Goal: Task Accomplishment & Management: Use online tool/utility

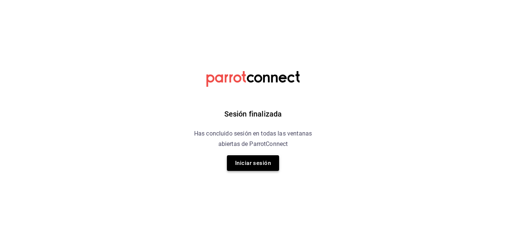
click at [255, 159] on button "Iniciar sesión" at bounding box center [253, 163] width 52 height 16
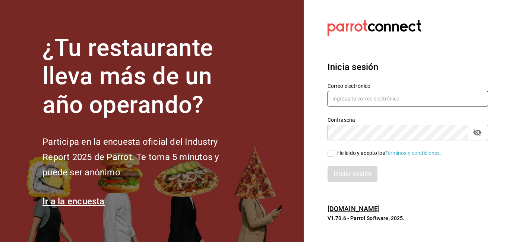
click at [387, 104] on input "text" at bounding box center [408, 99] width 161 height 16
type input "danieltafollatib@gmail.com"
click at [329, 152] on input "He leído y acepto los Términos y condiciones." at bounding box center [331, 153] width 7 height 7
checkbox input "true"
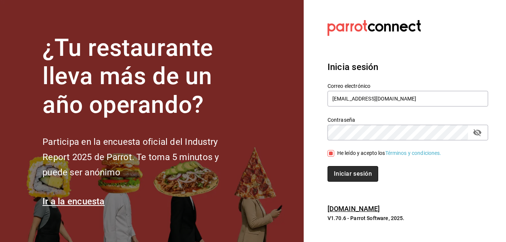
click at [355, 173] on button "Iniciar sesión" at bounding box center [353, 174] width 51 height 16
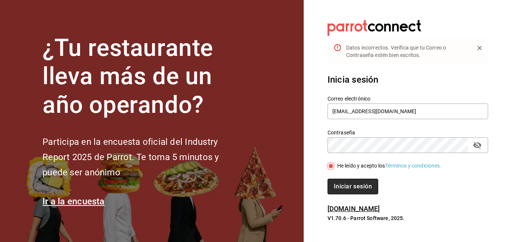
click at [353, 184] on button "Iniciar sesión" at bounding box center [353, 187] width 51 height 16
click at [348, 188] on button "Iniciar sesión" at bounding box center [353, 187] width 51 height 16
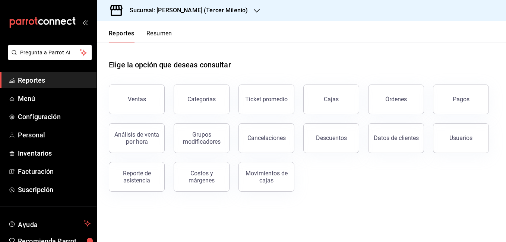
click at [227, 11] on div "Sucursal: [PERSON_NAME] (Tercer Milenio)" at bounding box center [183, 10] width 160 height 21
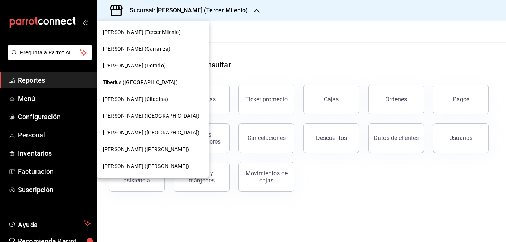
click at [127, 48] on span "[PERSON_NAME] (Carranza)" at bounding box center [136, 49] width 67 height 8
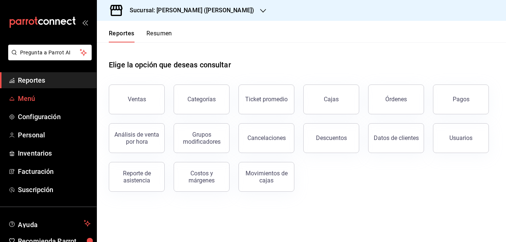
click at [28, 97] on span "Menú" at bounding box center [54, 99] width 73 height 10
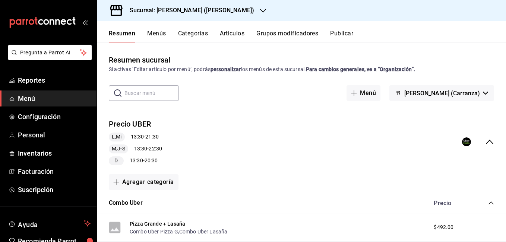
click at [230, 35] on button "Artículos" at bounding box center [232, 36] width 25 height 13
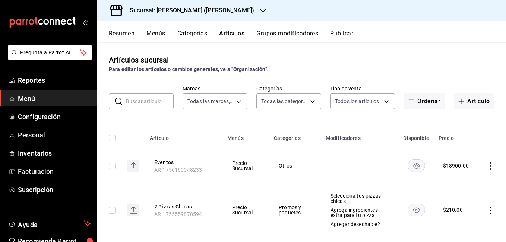
type input "4b3bb19d-090c-4f71-86c5-8347561cc8c0,2b616da3-f57d-4fb2-816d-2b7e27d5f42c"
type input "eae25648-be62-4c40-b4a5-532ce09bc4c2,d7af98ac-f8c5-4123-a3a5-3554f40128c5,b2a3e…"
click at [150, 100] on input "text" at bounding box center [150, 101] width 48 height 15
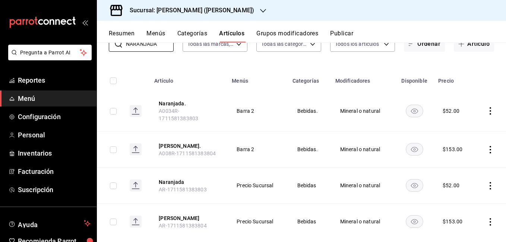
scroll to position [68, 0]
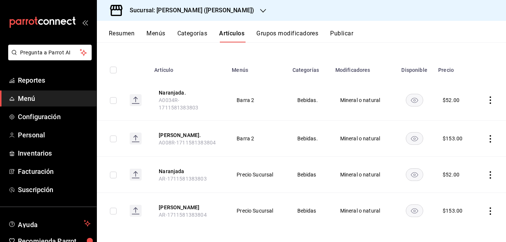
type input "NARANJADA"
click at [391, 115] on td "Mineral o natural" at bounding box center [363, 100] width 64 height 41
click at [487, 135] on icon "actions" at bounding box center [490, 138] width 7 height 7
click at [466, 153] on span "Editar" at bounding box center [462, 151] width 19 height 8
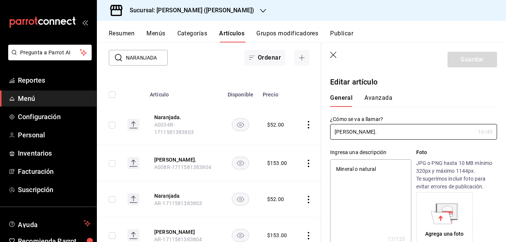
type textarea "x"
type input "$153.00"
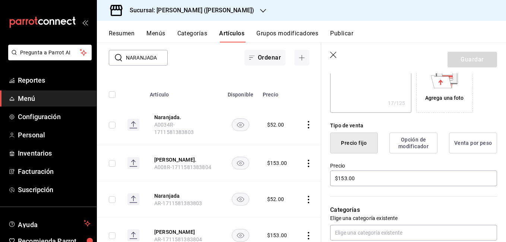
scroll to position [149, 0]
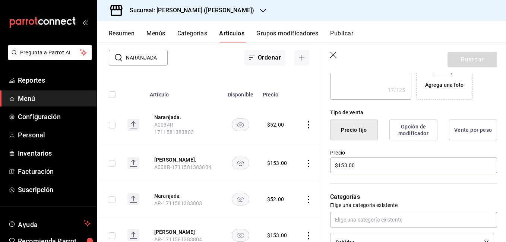
click at [406, 135] on button "Opción de modificador" at bounding box center [414, 130] width 48 height 21
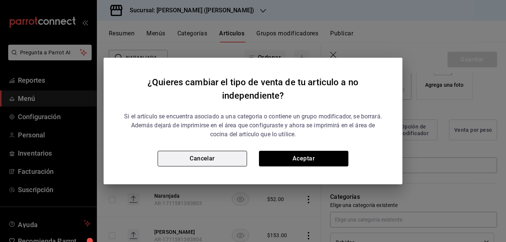
click at [220, 155] on button "Cancelar" at bounding box center [202, 159] width 89 height 16
type textarea "x"
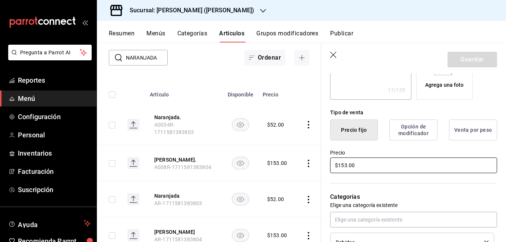
click at [346, 166] on input "$153.00" at bounding box center [413, 166] width 167 height 16
type input "$15.00"
type textarea "x"
type input "$153.00"
type textarea "x"
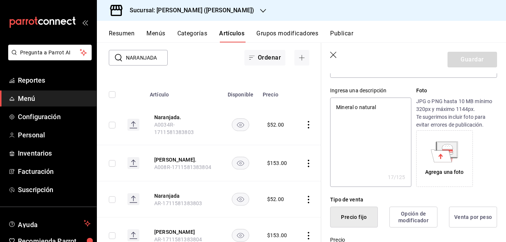
scroll to position [0, 0]
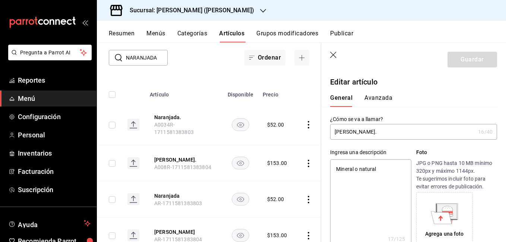
click at [384, 129] on input "[PERSON_NAME]." at bounding box center [402, 132] width 145 height 15
type input "[PERSON_NAME]"
type textarea "x"
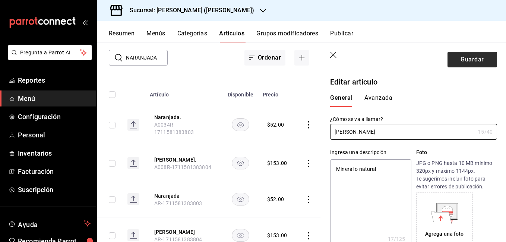
type input "[PERSON_NAME]"
click at [454, 59] on button "Guardar" at bounding box center [473, 60] width 50 height 16
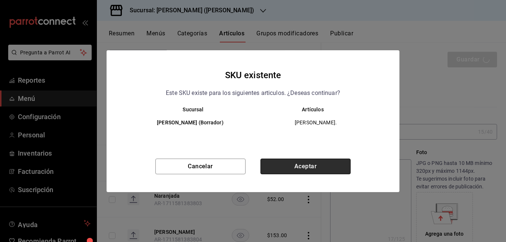
click at [302, 164] on button "Aceptar" at bounding box center [306, 167] width 90 height 16
type textarea "x"
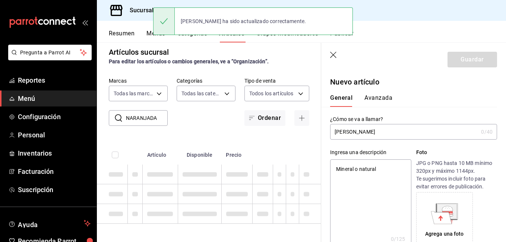
type textarea "x"
type input "AR-1758217306532"
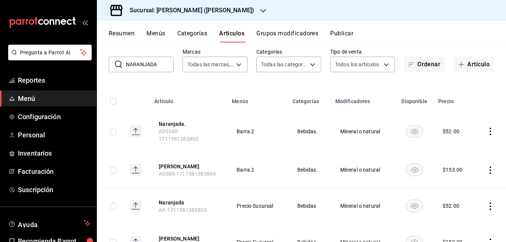
scroll to position [68, 0]
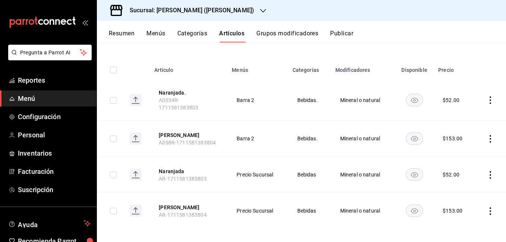
click at [489, 207] on td at bounding box center [490, 211] width 31 height 36
click at [487, 208] on icon "actions" at bounding box center [490, 211] width 7 height 7
click at [467, 194] on span "Editar" at bounding box center [462, 192] width 19 height 8
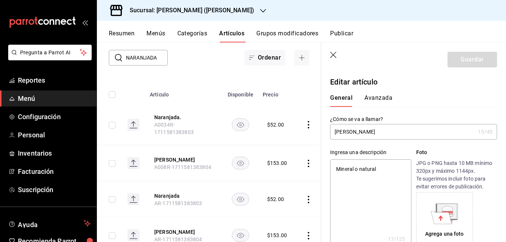
type textarea "x"
type input "$153.00"
type input "[PERSON_NAME]."
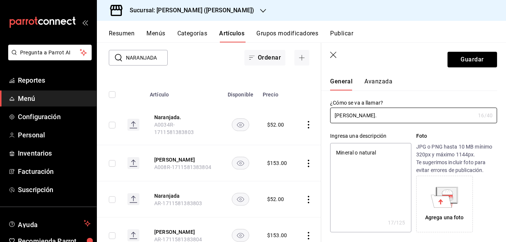
type textarea "x"
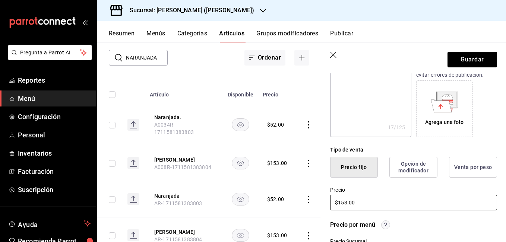
type input "[PERSON_NAME]."
click at [347, 203] on input "$153.00" at bounding box center [413, 203] width 167 height 16
type input "$15.00"
type textarea "x"
type input "$153.00"
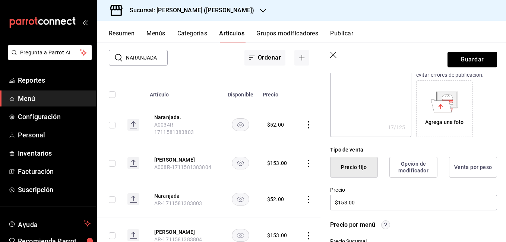
click at [461, 58] on button "Guardar" at bounding box center [473, 60] width 50 height 16
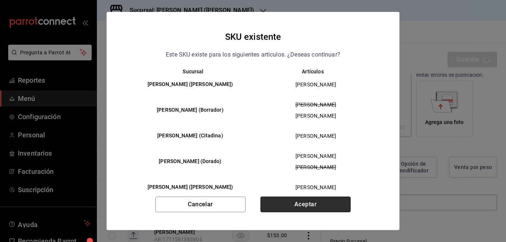
click at [310, 203] on button "Aceptar" at bounding box center [306, 205] width 90 height 16
type textarea "x"
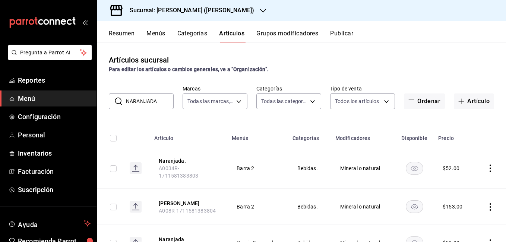
scroll to position [68, 0]
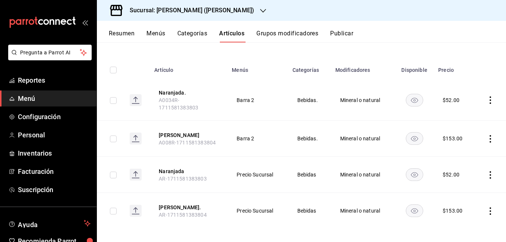
click at [303, 31] on button "Grupos modificadores" at bounding box center [287, 36] width 62 height 13
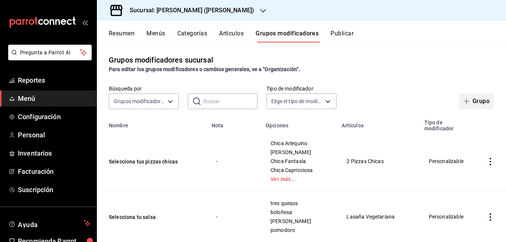
click at [475, 108] on button "Grupo" at bounding box center [476, 102] width 35 height 16
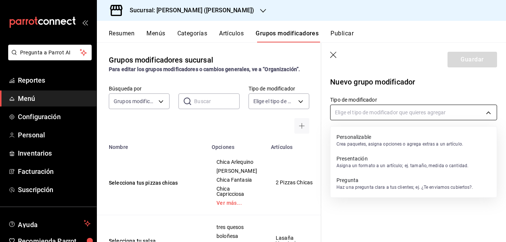
click at [379, 115] on body "Pregunta a Parrot AI Reportes Menú Configuración Personal Inventarios Facturaci…" at bounding box center [253, 121] width 506 height 242
click at [372, 139] on p "Personalizable" at bounding box center [400, 136] width 127 height 7
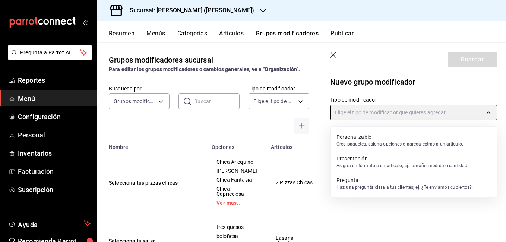
type input "CUSTOMIZABLE"
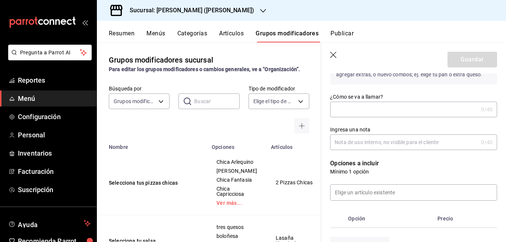
scroll to position [75, 0]
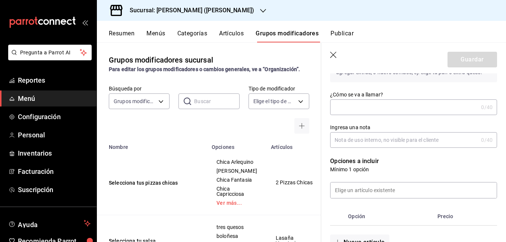
click at [372, 108] on input "¿Cómo se va a llamar?" at bounding box center [404, 107] width 148 height 15
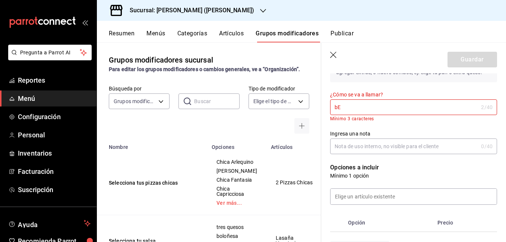
type input "b"
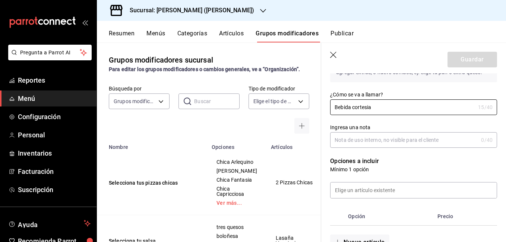
type input "Bebida cortesia"
click at [363, 141] on input "Ingresa una nota" at bounding box center [404, 140] width 148 height 15
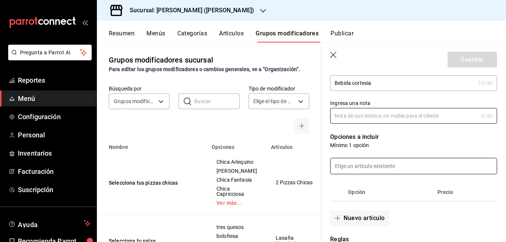
scroll to position [112, 0]
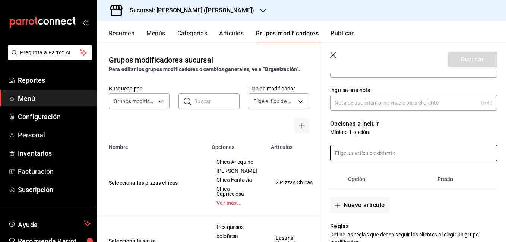
click at [372, 155] on input at bounding box center [414, 153] width 166 height 16
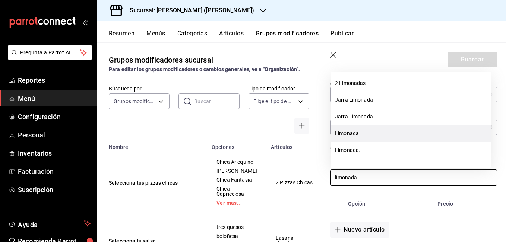
scroll to position [75, 0]
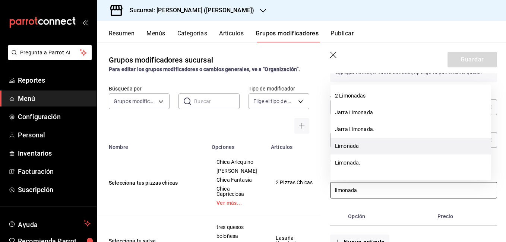
click at [371, 146] on li "Limonada" at bounding box center [411, 146] width 161 height 17
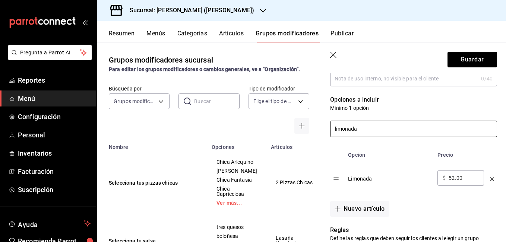
scroll to position [149, 0]
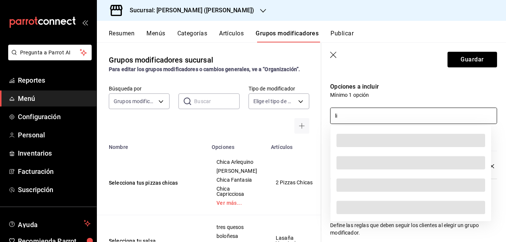
type input "l"
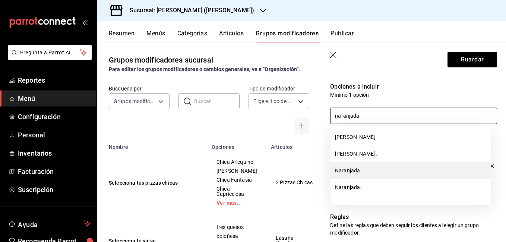
click at [368, 175] on li "Naranjada" at bounding box center [411, 171] width 161 height 17
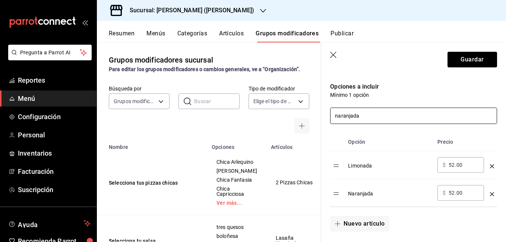
scroll to position [112, 0]
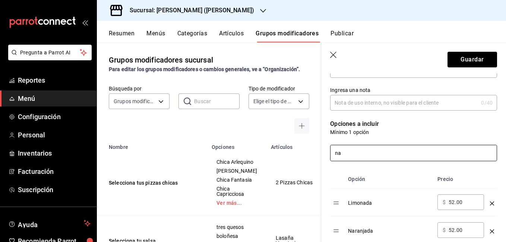
type input "n"
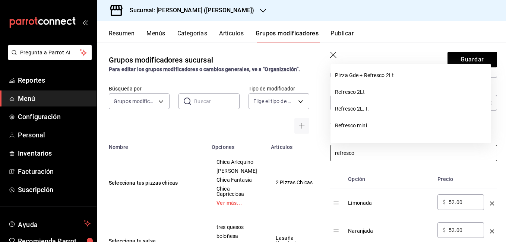
scroll to position [149, 0]
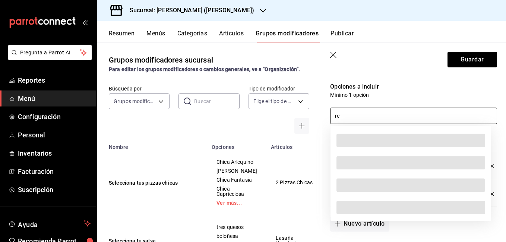
type input "r"
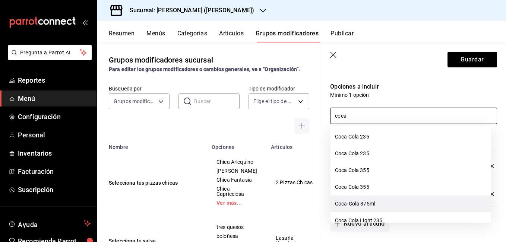
scroll to position [0, 0]
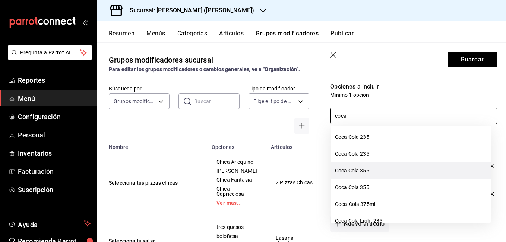
click at [384, 169] on li "Coca Cola 355" at bounding box center [411, 171] width 161 height 17
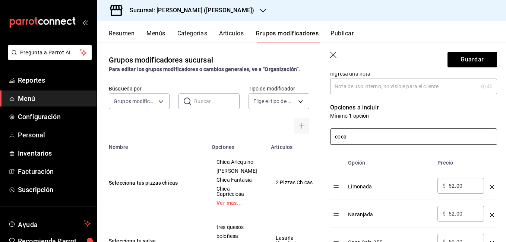
scroll to position [112, 0]
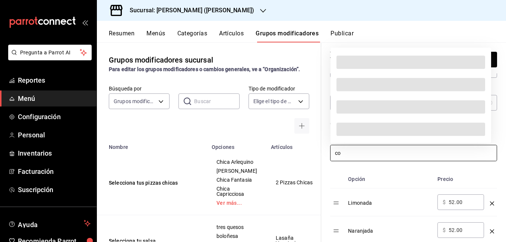
type input "c"
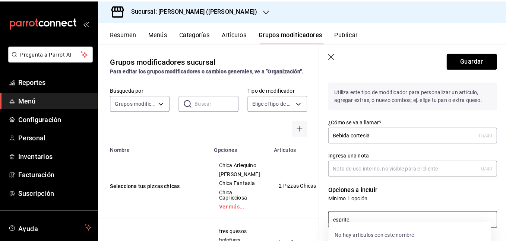
scroll to position [75, 0]
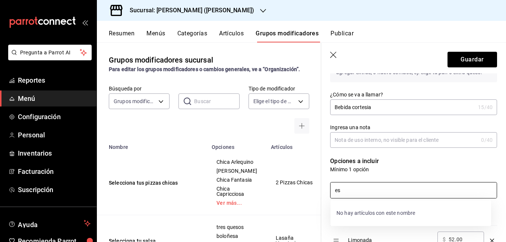
type input "e"
type input "7"
type input "s"
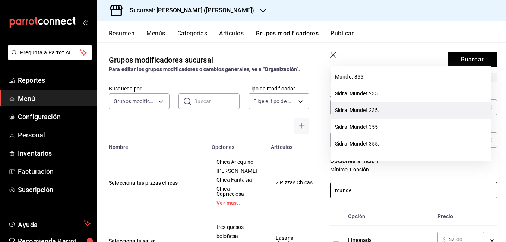
scroll to position [112, 0]
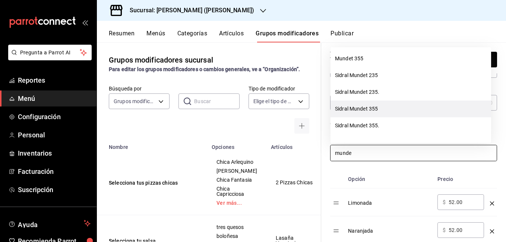
click at [396, 112] on li "Sidral Mundet 355" at bounding box center [411, 109] width 161 height 17
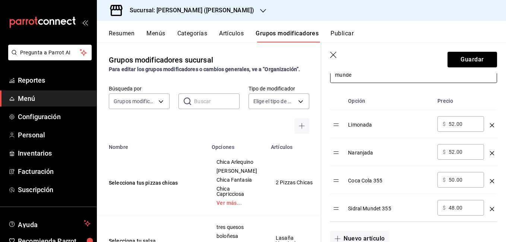
scroll to position [149, 0]
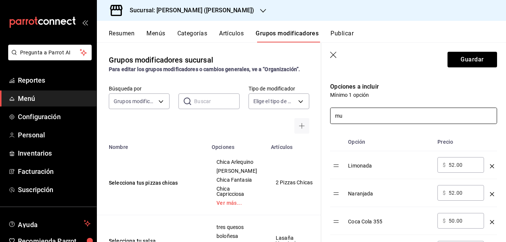
type input "m"
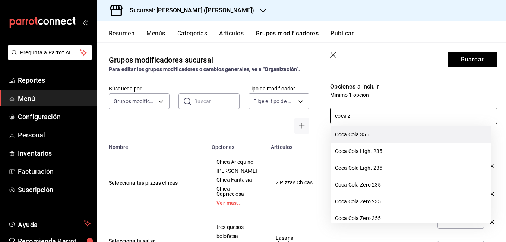
scroll to position [75, 0]
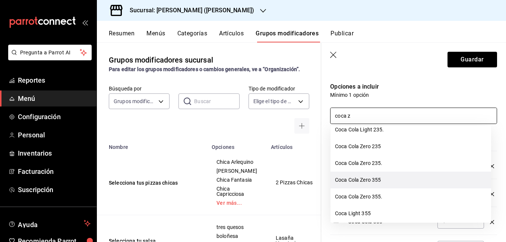
click at [389, 180] on li "Coca Cola Zero 355" at bounding box center [411, 180] width 161 height 17
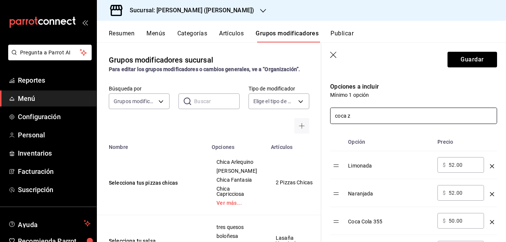
click at [371, 116] on input "coca z" at bounding box center [414, 116] width 166 height 16
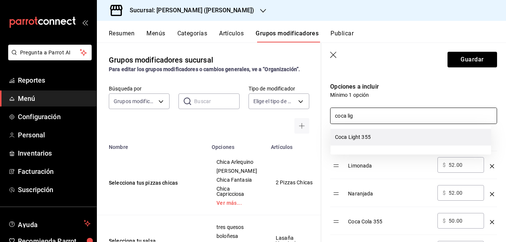
click at [390, 139] on li "Coca Light 355" at bounding box center [411, 137] width 161 height 17
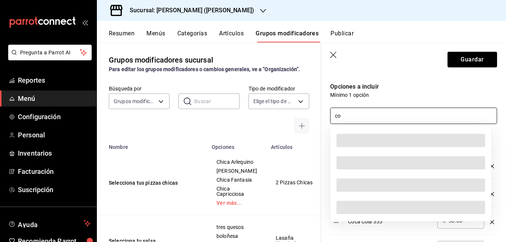
type input "c"
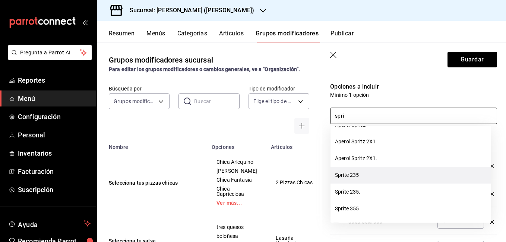
scroll to position [37, 0]
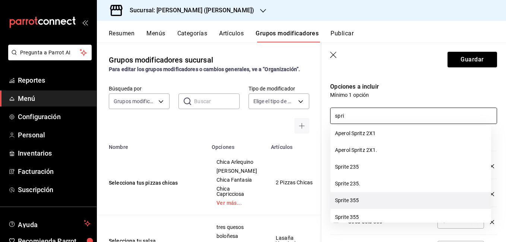
click at [378, 200] on li "Sprite 355" at bounding box center [411, 200] width 161 height 17
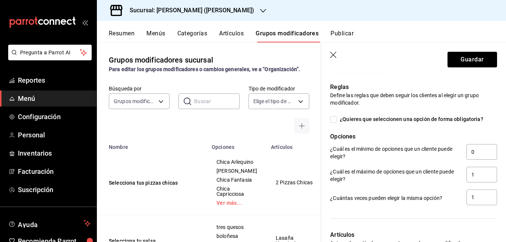
scroll to position [447, 0]
type input "spri"
click at [476, 155] on input "0" at bounding box center [482, 152] width 31 height 16
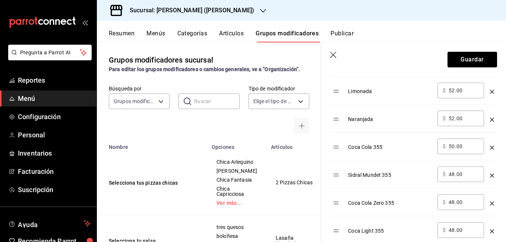
scroll to position [149, 0]
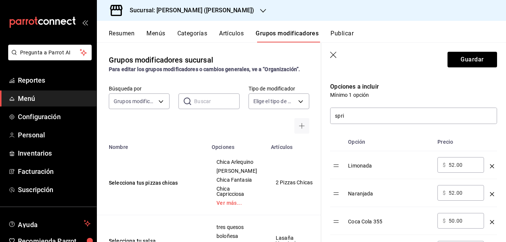
type input "1"
click at [467, 167] on input "52.00" at bounding box center [464, 164] width 30 height 7
type input "5.00"
type input "00.00"
click at [453, 193] on input "52.00" at bounding box center [464, 192] width 30 height 7
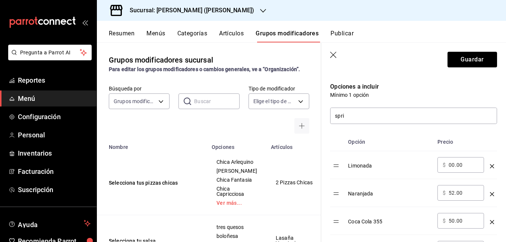
type input "5.00"
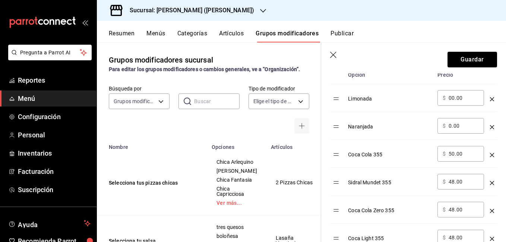
scroll to position [224, 0]
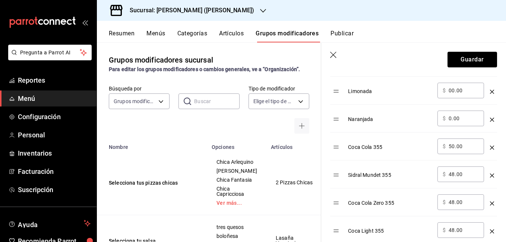
click at [454, 146] on input "50.00" at bounding box center [464, 146] width 30 height 7
click at [450, 118] on input "0.00" at bounding box center [464, 118] width 30 height 7
type input "00.00"
click at [451, 146] on input "50.00" at bounding box center [464, 146] width 30 height 7
type input "00.00"
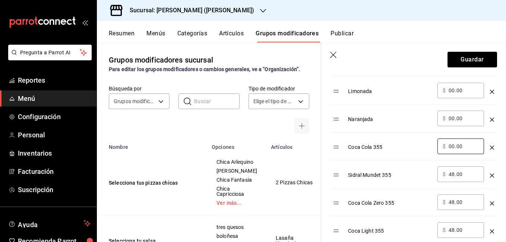
click at [455, 175] on input "48.00" at bounding box center [464, 174] width 30 height 7
type input "4.00"
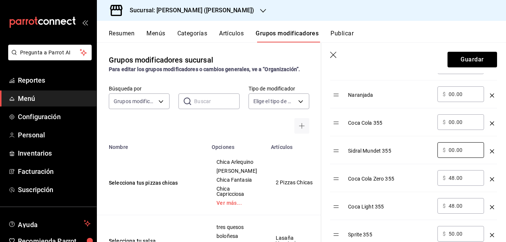
scroll to position [261, 0]
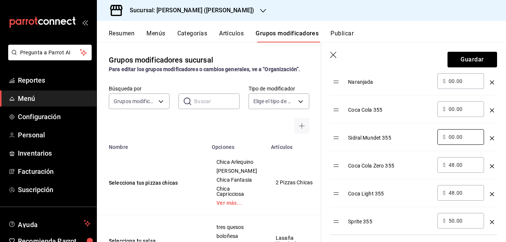
type input "00.00"
click at [453, 168] on input "48.00" at bounding box center [464, 164] width 30 height 7
type input "4.00"
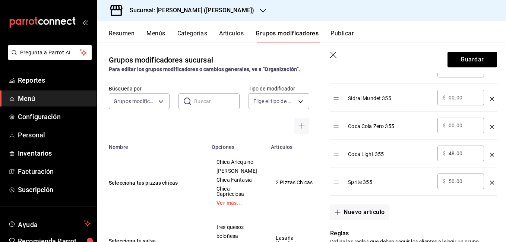
scroll to position [335, 0]
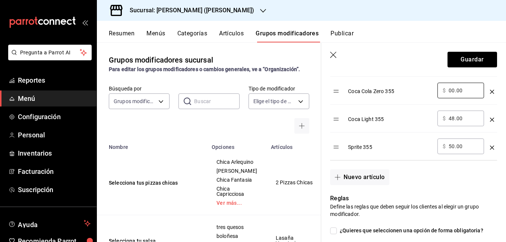
type input "00.00"
click at [454, 118] on input "48.00" at bounding box center [464, 118] width 30 height 7
type input "4.00"
type input "00.00"
click at [454, 146] on input "50.00" at bounding box center [464, 146] width 30 height 7
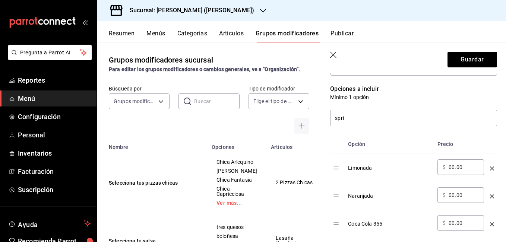
scroll to position [112, 0]
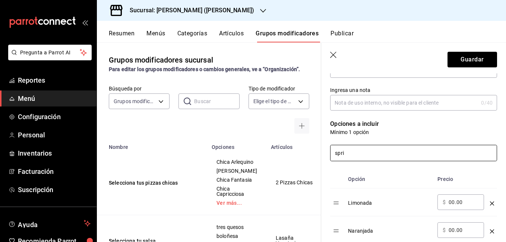
type input "00.00"
click at [360, 150] on input "spri" at bounding box center [414, 153] width 166 height 16
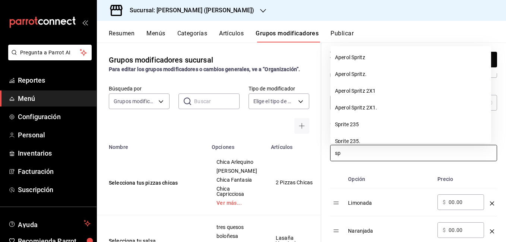
type input "s"
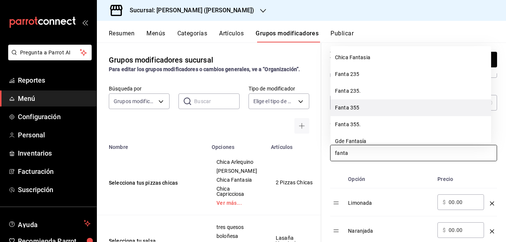
click at [371, 109] on li "Fanta 355" at bounding box center [411, 108] width 161 height 17
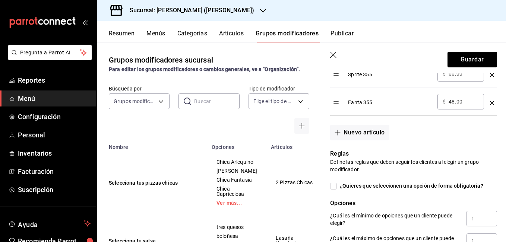
scroll to position [410, 0]
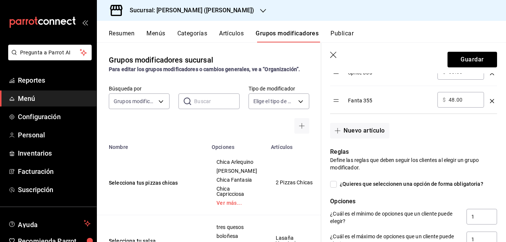
type input "fanta"
click at [453, 102] on input "48.00" at bounding box center [464, 99] width 30 height 7
type input "4.00"
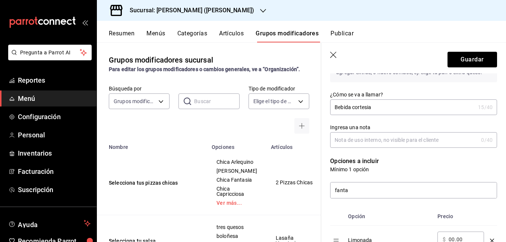
scroll to position [0, 0]
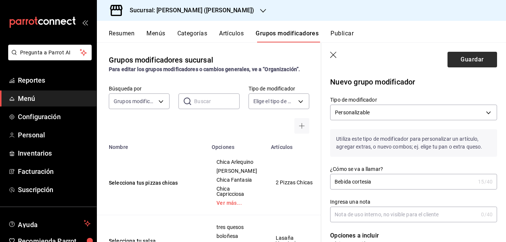
type input "00.00"
click at [463, 60] on button "Guardar" at bounding box center [473, 60] width 50 height 16
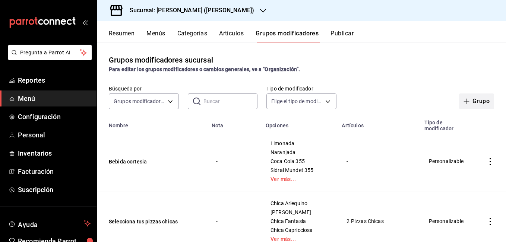
click at [464, 100] on icon "button" at bounding box center [467, 101] width 6 height 6
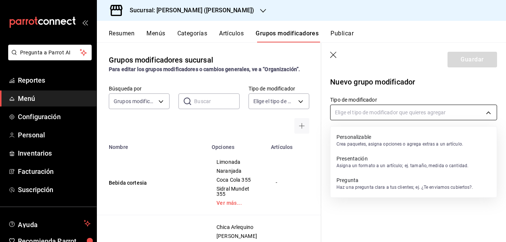
click at [403, 113] on body "Pregunta a Parrot AI Reportes Menú Configuración Personal Inventarios Facturaci…" at bounding box center [253, 121] width 506 height 242
click at [361, 142] on p "Crea paquetes, asigna opciones o agrega extras a un artículo." at bounding box center [400, 144] width 127 height 7
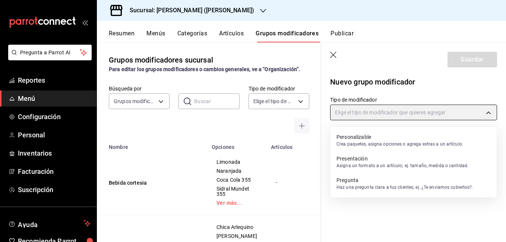
type input "CUSTOMIZABLE"
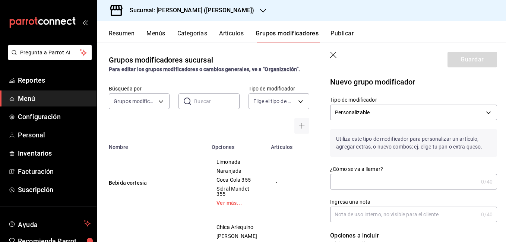
click at [354, 179] on input "¿Cómo se va a llamar?" at bounding box center [404, 181] width 148 height 15
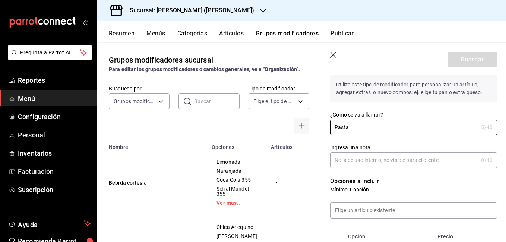
scroll to position [75, 0]
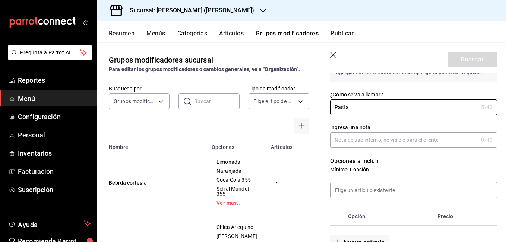
type input "Pasta"
click at [371, 141] on input "Ingresa una nota" at bounding box center [404, 140] width 148 height 15
click at [379, 192] on input at bounding box center [414, 191] width 166 height 16
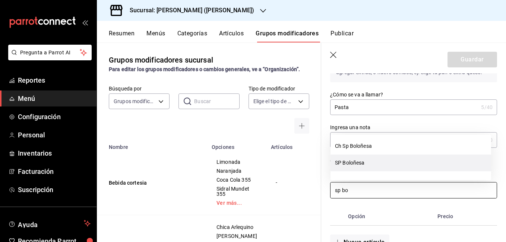
click at [378, 162] on li "SP Boloñesa" at bounding box center [411, 163] width 161 height 17
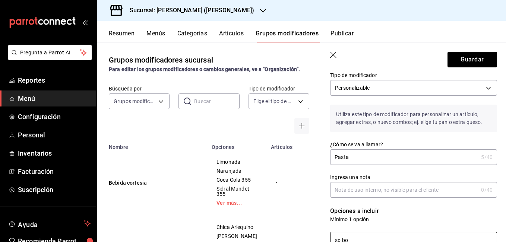
scroll to position [0, 0]
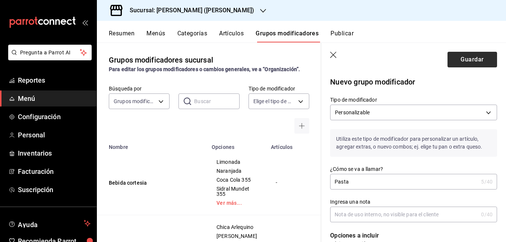
type input "sp bo"
click at [458, 62] on button "Guardar" at bounding box center [473, 60] width 50 height 16
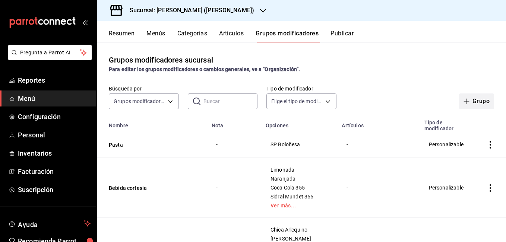
click at [464, 104] on icon "button" at bounding box center [467, 101] width 6 height 6
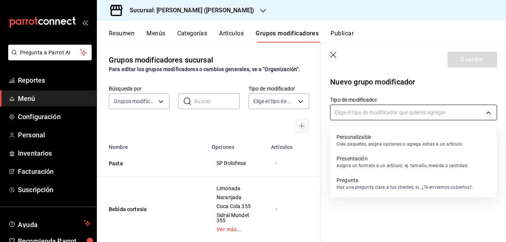
click at [366, 113] on body "Pregunta a Parrot AI Reportes Menú Configuración Personal Inventarios Facturaci…" at bounding box center [253, 121] width 506 height 242
click at [366, 147] on p "Crea paquetes, asigna opciones o agrega extras a un artículo." at bounding box center [400, 144] width 127 height 7
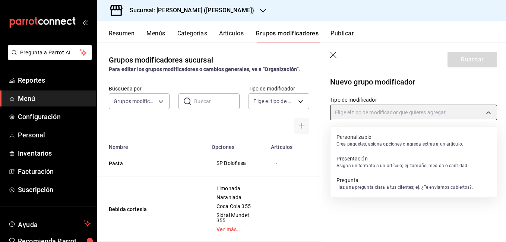
type input "CUSTOMIZABLE"
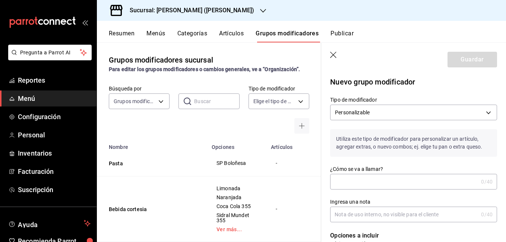
click at [357, 176] on input "¿Cómo se va a llamar?" at bounding box center [404, 181] width 148 height 15
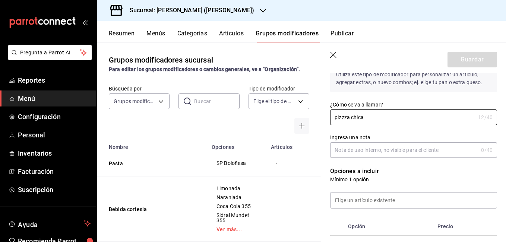
scroll to position [75, 0]
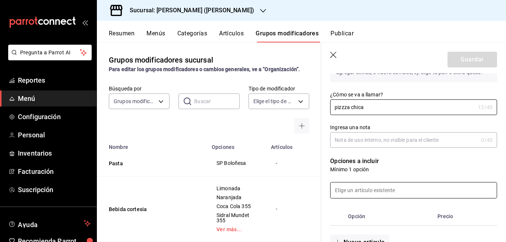
type input "pizzza chica"
click at [370, 188] on input at bounding box center [414, 191] width 166 height 16
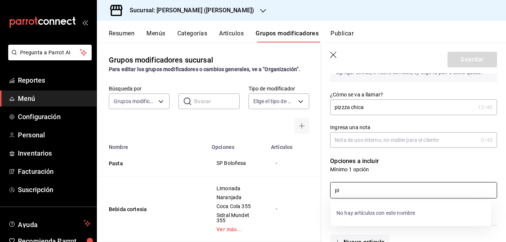
type input "p"
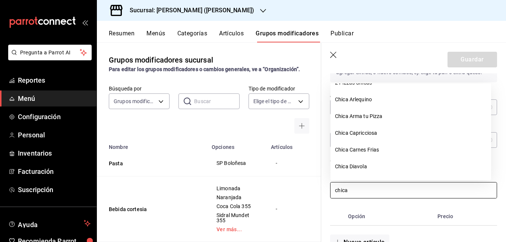
scroll to position [0, 0]
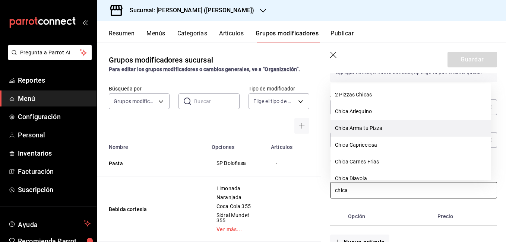
click at [385, 131] on li "Chica Arma tu Pizza" at bounding box center [411, 128] width 161 height 17
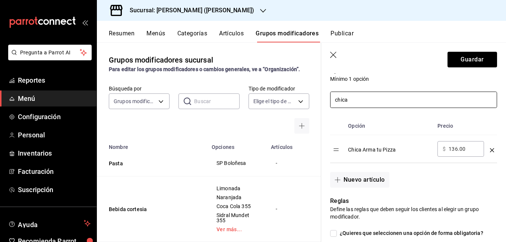
scroll to position [149, 0]
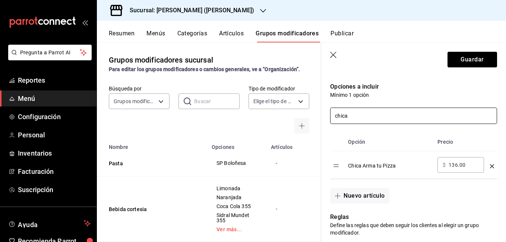
type input "chica"
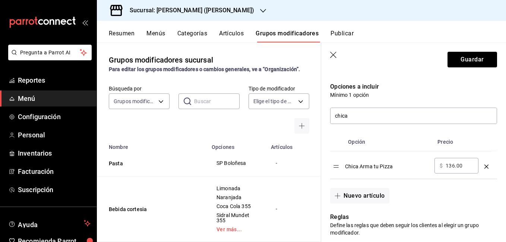
click at [337, 170] on table "Opción Precio Chica Arma tu Pizza ​ $ 136.00 ​" at bounding box center [413, 156] width 167 height 46
click at [367, 169] on div "Chica Arma tu Pizza" at bounding box center [389, 163] width 83 height 12
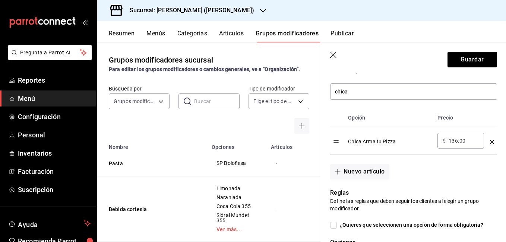
scroll to position [186, 0]
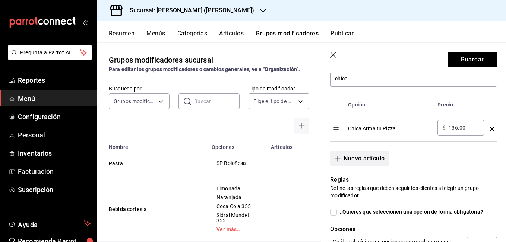
click at [368, 158] on button "Nuevo artículo" at bounding box center [359, 159] width 59 height 16
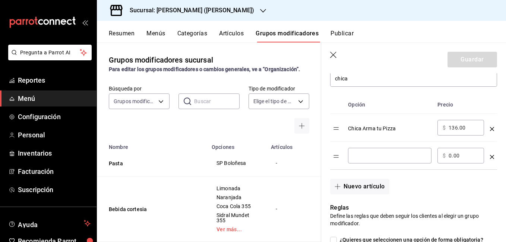
click at [490, 157] on icon "optionsTable" at bounding box center [492, 157] width 4 height 4
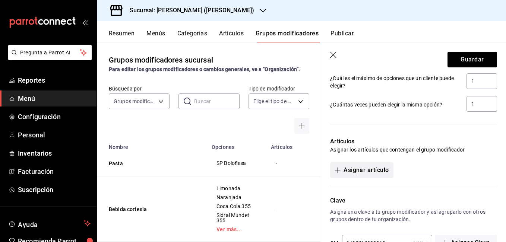
scroll to position [397, 0]
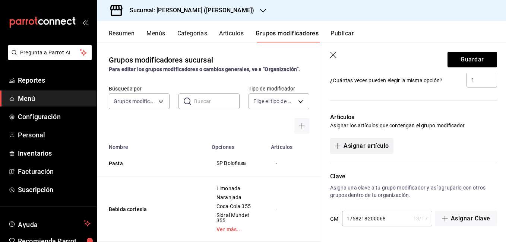
click at [378, 150] on button "Asignar artículo" at bounding box center [361, 146] width 63 height 16
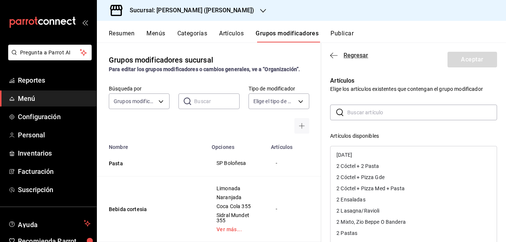
click at [337, 56] on icon "button" at bounding box center [333, 55] width 7 height 7
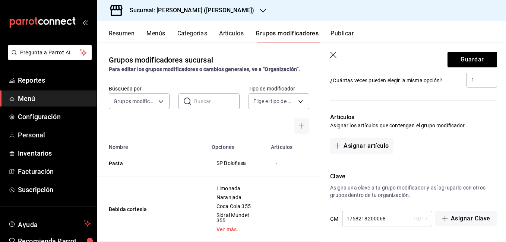
click at [334, 54] on icon "button" at bounding box center [333, 55] width 7 height 7
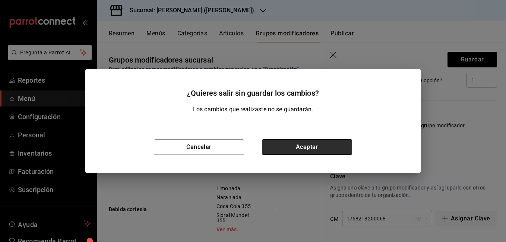
click at [281, 151] on button "Aceptar" at bounding box center [307, 147] width 90 height 16
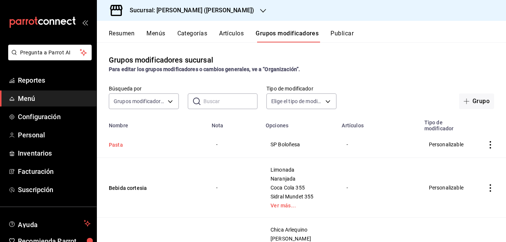
click at [128, 146] on button "Pasta" at bounding box center [153, 144] width 89 height 7
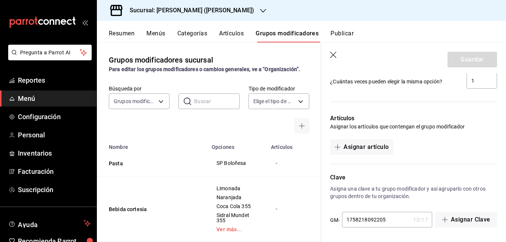
scroll to position [434, 0]
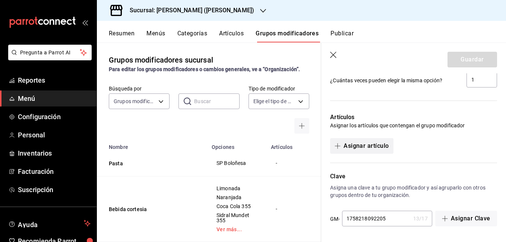
click at [372, 144] on button "Asignar artículo" at bounding box center [361, 146] width 63 height 16
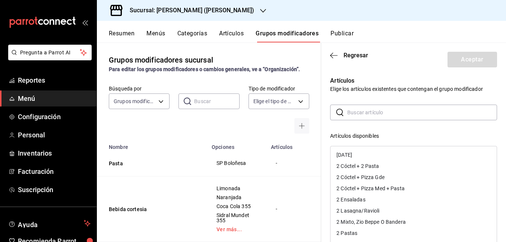
click at [374, 115] on input "text" at bounding box center [422, 112] width 150 height 15
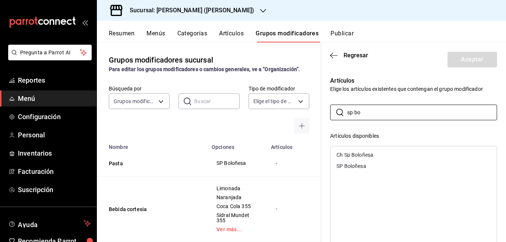
type input "sp bo"
click at [365, 167] on div "SP Boloñesa" at bounding box center [351, 166] width 29 height 5
click at [484, 57] on button "Aceptar" at bounding box center [473, 60] width 50 height 16
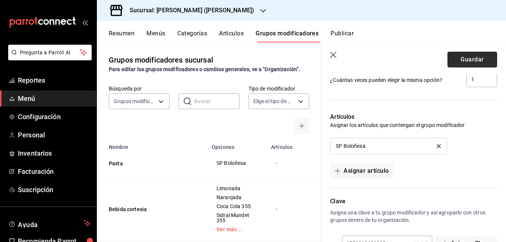
click at [463, 62] on button "Guardar" at bounding box center [473, 60] width 50 height 16
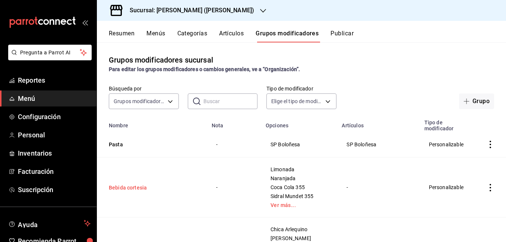
click at [117, 189] on button "Bebida cortesia" at bounding box center [153, 187] width 89 height 7
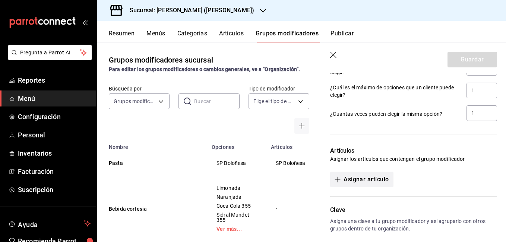
scroll to position [630, 0]
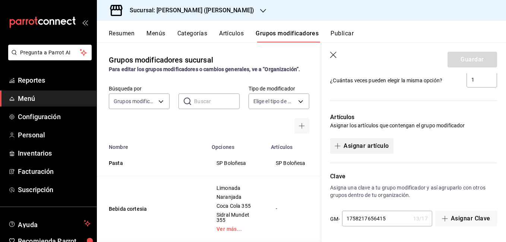
click at [353, 145] on button "Asignar artículo" at bounding box center [361, 146] width 63 height 16
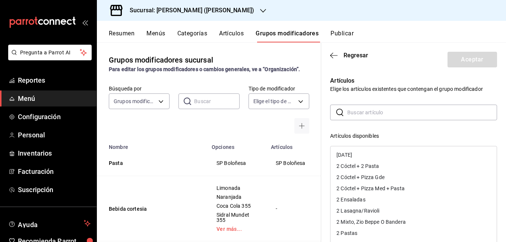
click at [365, 113] on input "text" at bounding box center [422, 112] width 150 height 15
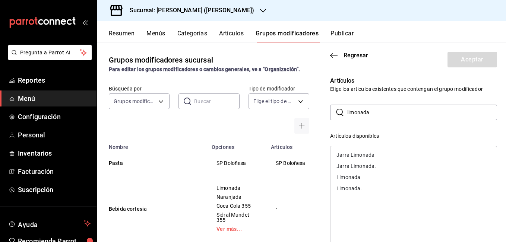
click at [364, 177] on div "Limonada" at bounding box center [414, 177] width 166 height 11
click at [376, 114] on input "limonada" at bounding box center [422, 112] width 150 height 15
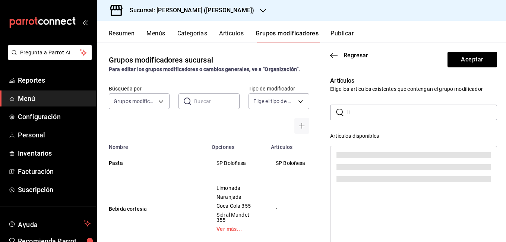
type input "l"
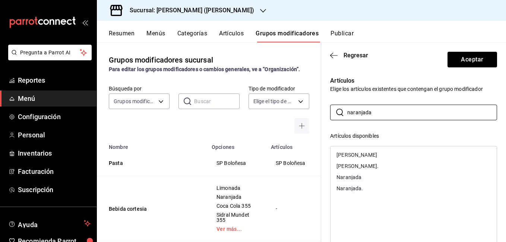
click at [365, 175] on div "Naranjada" at bounding box center [414, 177] width 166 height 11
click at [375, 114] on input "naranjada" at bounding box center [422, 112] width 150 height 15
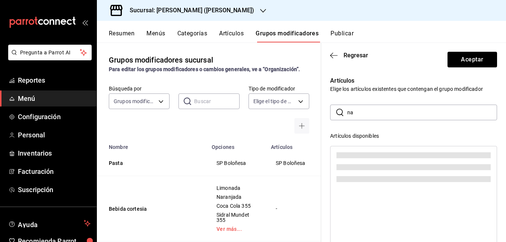
type input "n"
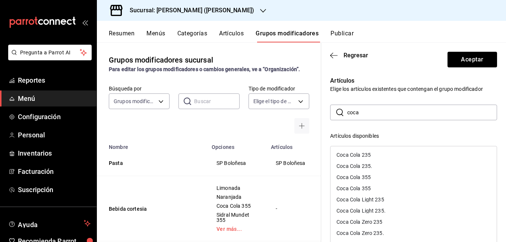
click at [379, 188] on div "Coca Cola 355" at bounding box center [414, 188] width 166 height 11
click at [370, 178] on div "Coca Cola 355" at bounding box center [354, 177] width 34 height 5
click at [370, 114] on input "coca" at bounding box center [422, 112] width 150 height 15
type input "c"
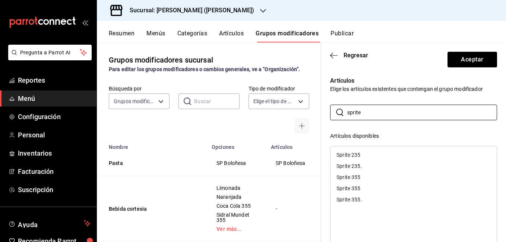
click at [369, 177] on div "Sprite 355" at bounding box center [414, 177] width 166 height 11
click at [371, 113] on input "sprite" at bounding box center [422, 112] width 150 height 15
type input "s"
click at [376, 191] on div "Sidral Mundet 355" at bounding box center [358, 188] width 43 height 5
click at [379, 113] on input "mundet" at bounding box center [422, 112] width 150 height 15
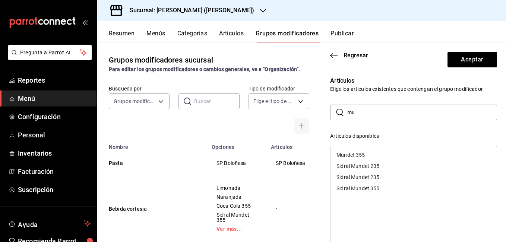
type input "m"
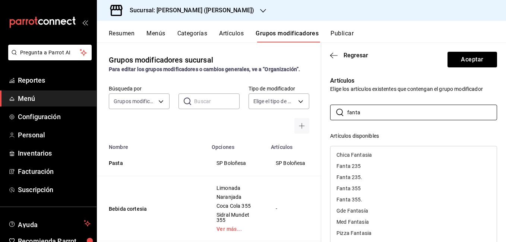
click at [371, 189] on div "Fanta 355" at bounding box center [414, 188] width 166 height 11
click at [366, 114] on input "fanta" at bounding box center [422, 112] width 150 height 15
type input "f"
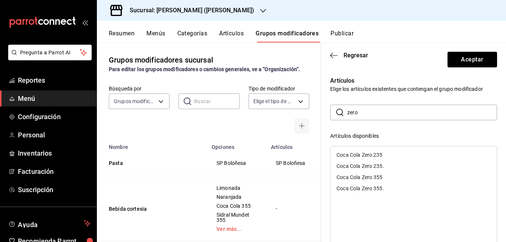
click at [381, 178] on div "Coca Cola Zero 355" at bounding box center [360, 177] width 46 height 5
click at [366, 116] on input "zero" at bounding box center [422, 112] width 150 height 15
type input "z"
type input "lig"
click at [382, 175] on div "Coca Light 355" at bounding box center [414, 177] width 166 height 11
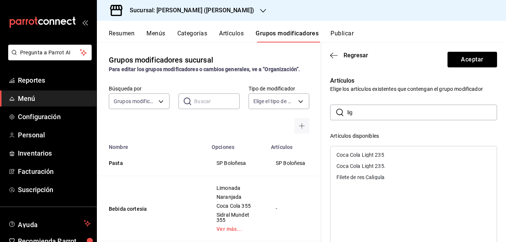
click at [429, 83] on p "Artículos" at bounding box center [413, 80] width 167 height 9
click at [458, 64] on button "Aceptar" at bounding box center [473, 60] width 50 height 16
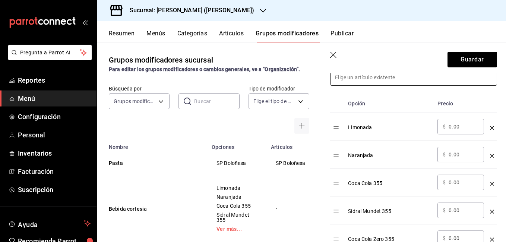
scroll to position [224, 0]
click at [464, 59] on button "Guardar" at bounding box center [473, 60] width 50 height 16
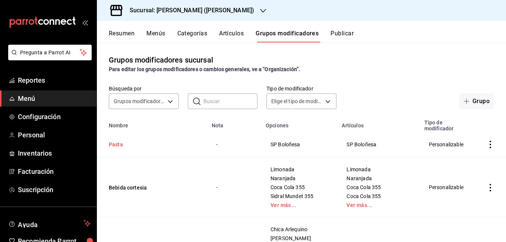
click at [117, 145] on button "Pasta" at bounding box center [153, 144] width 89 height 7
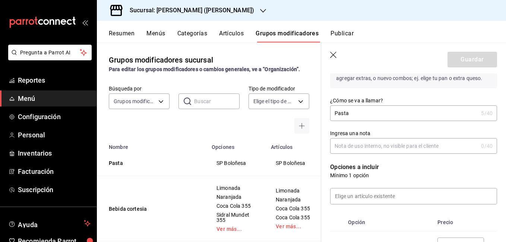
scroll to position [112, 0]
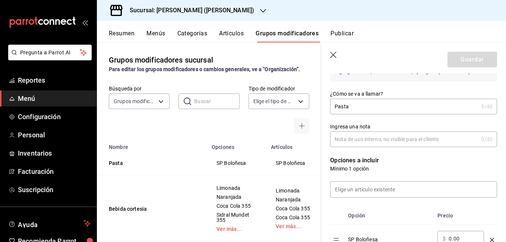
click at [264, 121] on div at bounding box center [279, 126] width 61 height 16
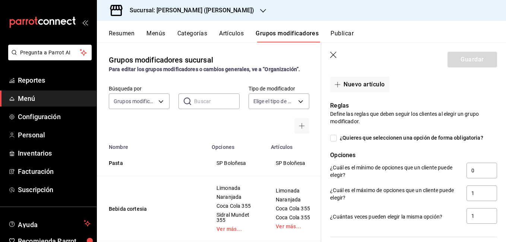
scroll to position [310, 0]
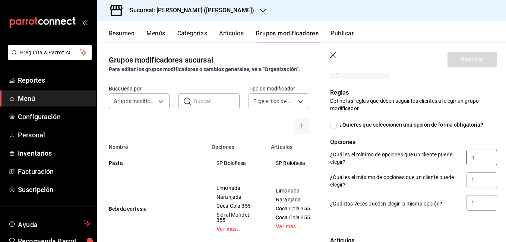
click at [478, 160] on input "0" at bounding box center [482, 158] width 31 height 16
type input "1"
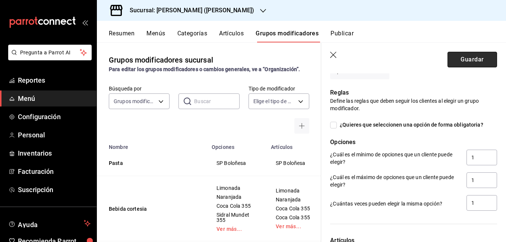
click at [463, 62] on button "Guardar" at bounding box center [473, 60] width 50 height 16
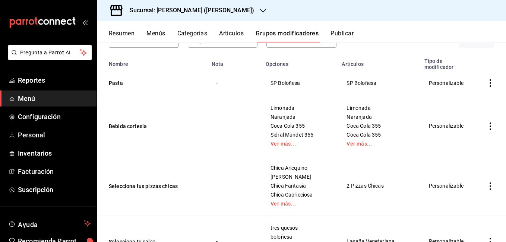
scroll to position [75, 0]
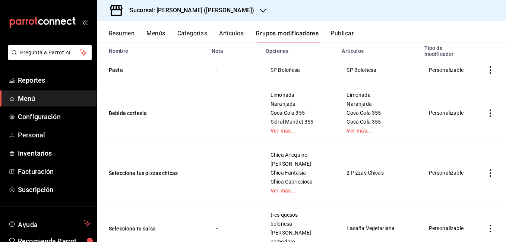
click at [284, 191] on link "Ver más..." at bounding box center [300, 190] width 58 height 5
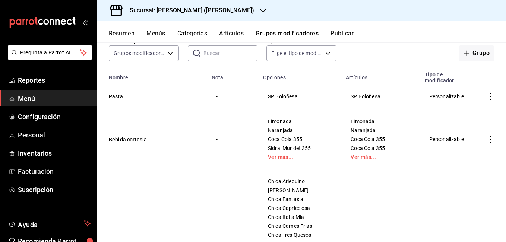
scroll to position [0, 0]
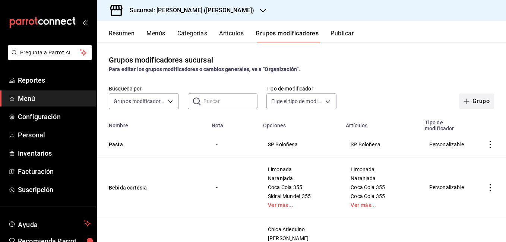
click at [474, 103] on button "Grupo" at bounding box center [476, 102] width 35 height 16
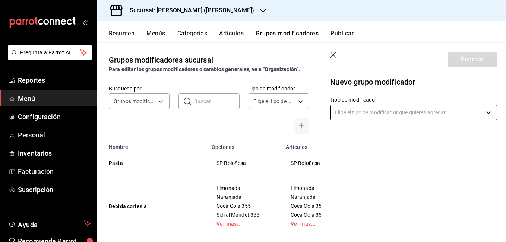
click at [389, 111] on body "Pregunta a Parrot AI Reportes Menú Configuración Personal Inventarios Facturaci…" at bounding box center [253, 121] width 506 height 242
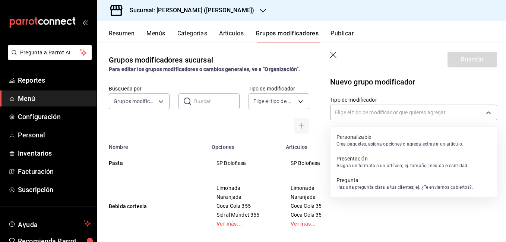
click at [386, 134] on p "Personalizable" at bounding box center [400, 136] width 127 height 7
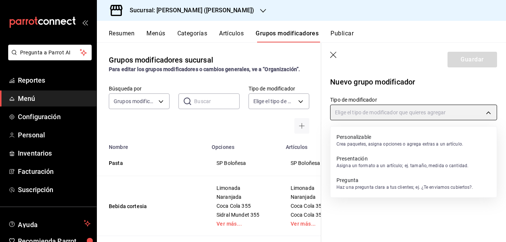
type input "CUSTOMIZABLE"
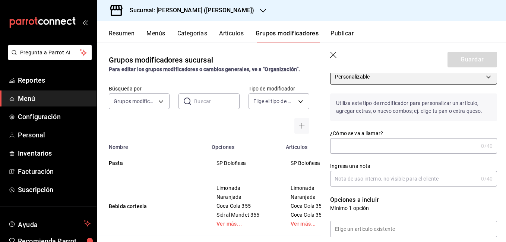
scroll to position [75, 0]
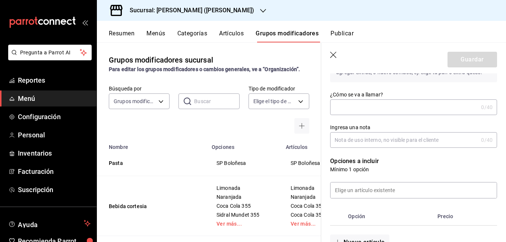
click at [361, 109] on input "¿Cómo se va a llamar?" at bounding box center [404, 107] width 148 height 15
click at [347, 107] on input "Pizza 4 Ingredientes" at bounding box center [402, 107] width 145 height 15
type input "Pizza CH 4 Ingredientes"
click at [380, 141] on input "Ingresa una nota" at bounding box center [404, 140] width 148 height 15
click at [369, 193] on input at bounding box center [414, 191] width 166 height 16
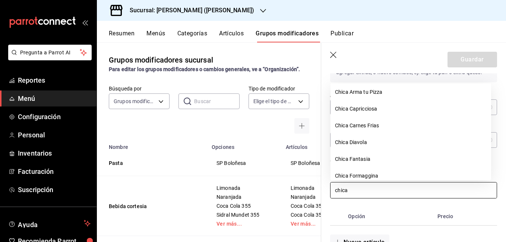
scroll to position [0, 0]
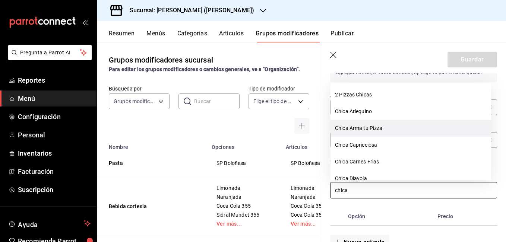
click at [381, 133] on li "Chica Arma tu Pizza" at bounding box center [411, 128] width 161 height 17
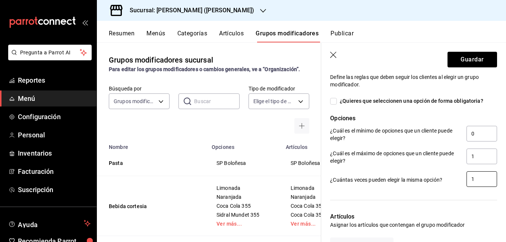
scroll to position [298, 0]
type input "chica"
click at [478, 137] on input "0" at bounding box center [482, 133] width 31 height 16
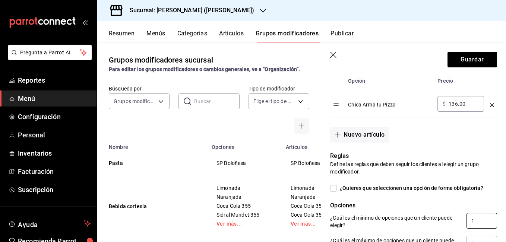
scroll to position [186, 0]
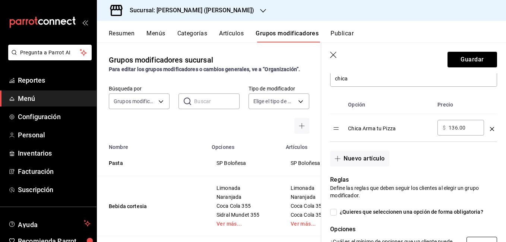
type input "1"
click at [456, 128] on input "136.00" at bounding box center [464, 127] width 30 height 7
type input "1.00"
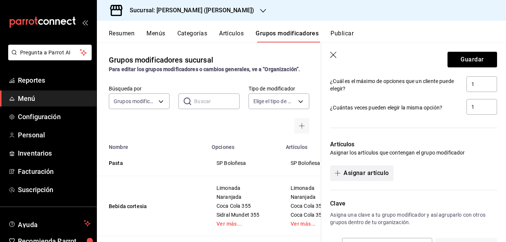
scroll to position [397, 0]
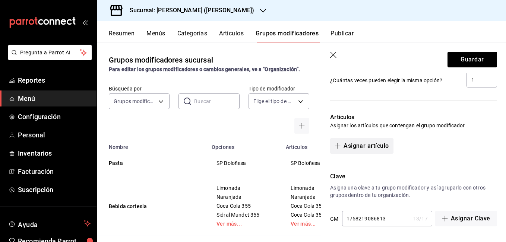
type input "0.00"
click at [375, 151] on button "Asignar artículo" at bounding box center [361, 146] width 63 height 16
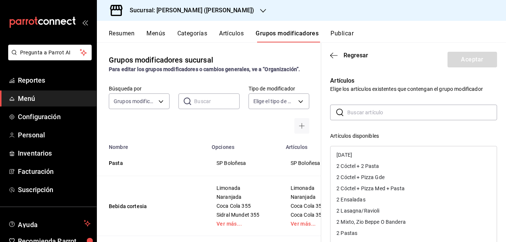
click at [374, 112] on input "text" at bounding box center [422, 112] width 150 height 15
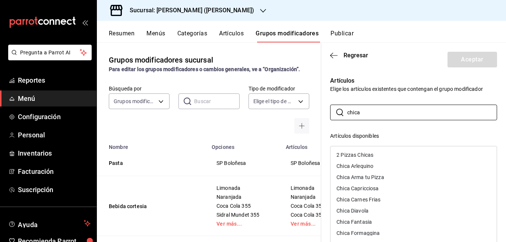
type input "chica"
click at [383, 178] on div "Chica Arma tu Pizza" at bounding box center [361, 177] width 48 height 5
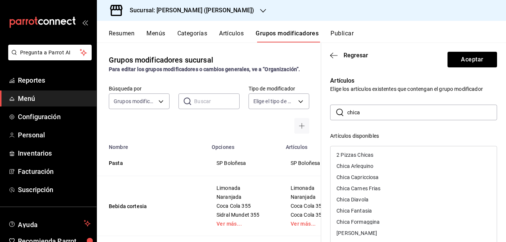
click at [428, 132] on div "​ chica ​ Artículos disponibles 2 Pizzas Chicas Chica Arlequino Chica Capriccio…" at bounding box center [413, 238] width 167 height 266
click at [477, 57] on button "Aceptar" at bounding box center [473, 60] width 50 height 16
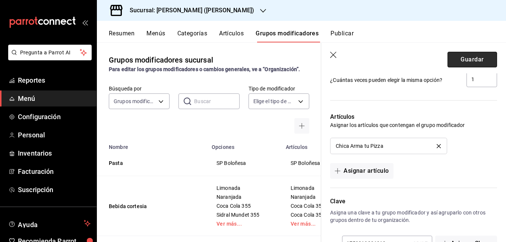
click at [466, 60] on button "Guardar" at bounding box center [473, 60] width 50 height 16
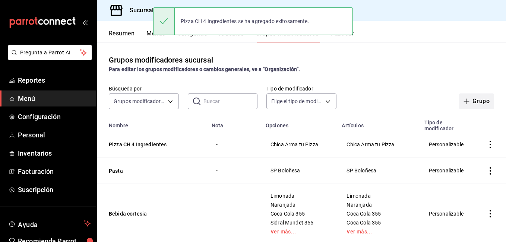
click at [473, 99] on button "Grupo" at bounding box center [476, 102] width 35 height 16
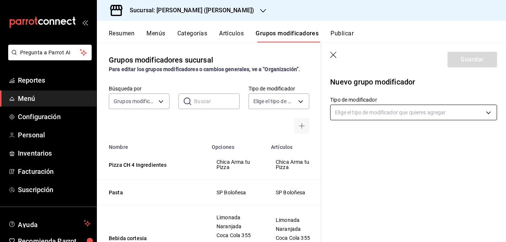
click at [366, 111] on body "Pregunta a Parrot AI Reportes Menú Configuración Personal Inventarios Facturaci…" at bounding box center [253, 121] width 506 height 242
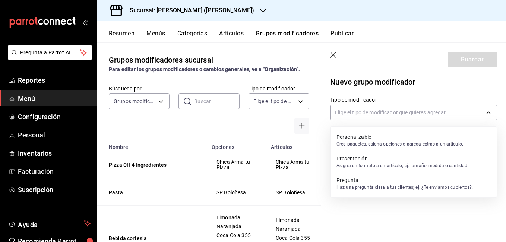
click at [362, 142] on p "Crea paquetes, asigna opciones o agrega extras a un artículo." at bounding box center [400, 144] width 127 height 7
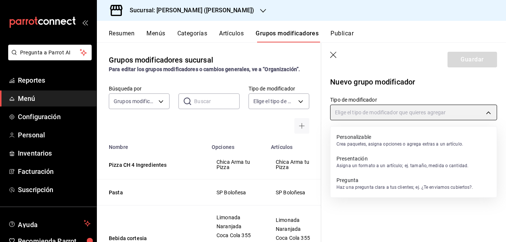
type input "CUSTOMIZABLE"
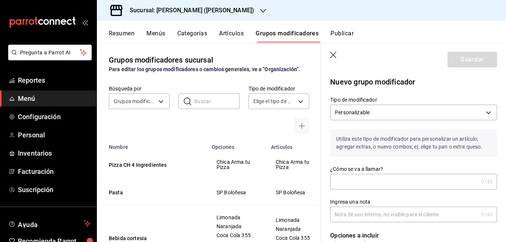
click at [366, 177] on input "¿Cómo se va a llamar?" at bounding box center [404, 181] width 148 height 15
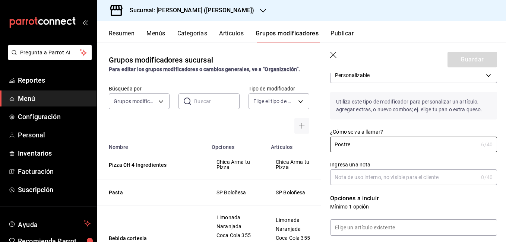
type input "Postre"
click at [369, 181] on input "Ingresa una nota" at bounding box center [404, 177] width 148 height 15
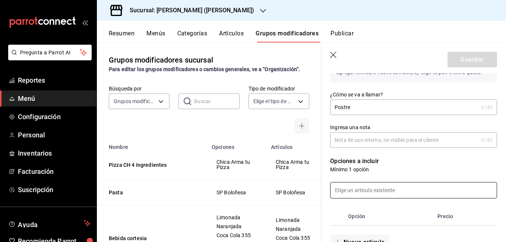
click at [360, 195] on input at bounding box center [414, 191] width 166 height 16
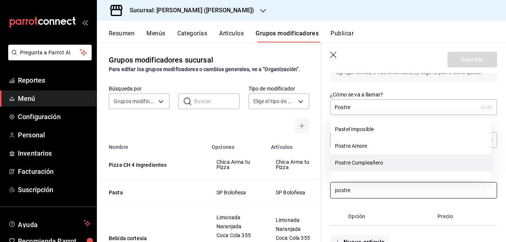
click at [373, 161] on li "Postre Cumpleañero" at bounding box center [411, 163] width 161 height 17
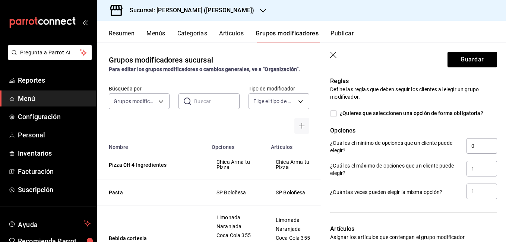
scroll to position [298, 0]
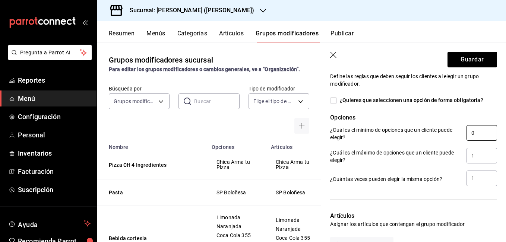
type input "postre"
click at [482, 134] on input "0" at bounding box center [482, 133] width 31 height 16
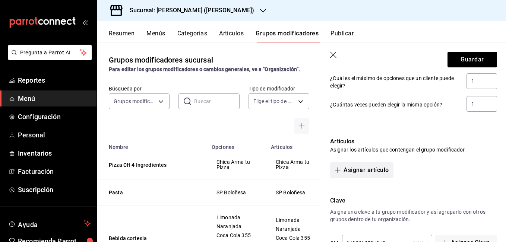
type input "1"
click at [372, 166] on button "Asignar artículo" at bounding box center [361, 171] width 63 height 16
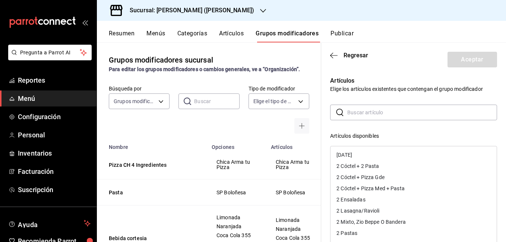
click at [357, 117] on input "text" at bounding box center [422, 112] width 150 height 15
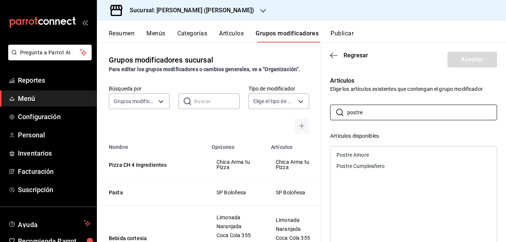
type input "postre"
click at [378, 167] on div "Postre Cumpleañero" at bounding box center [361, 166] width 48 height 5
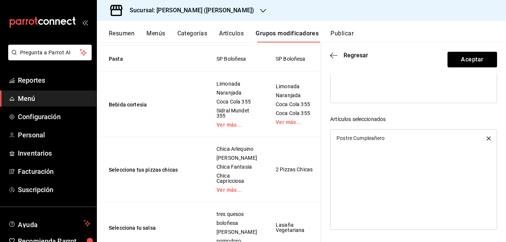
scroll to position [186, 0]
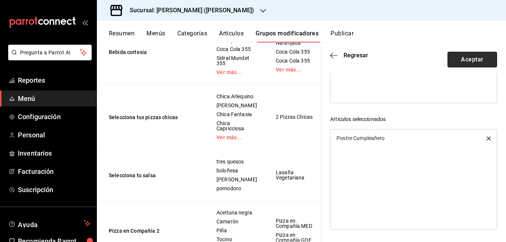
click at [462, 63] on button "Aceptar" at bounding box center [473, 60] width 50 height 16
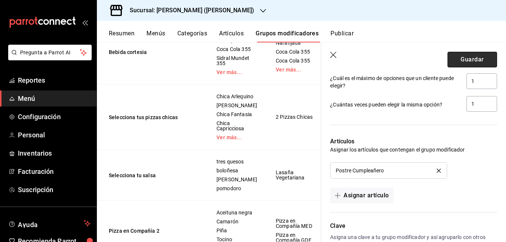
click at [457, 58] on button "Guardar" at bounding box center [473, 60] width 50 height 16
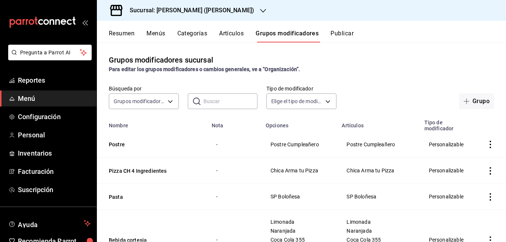
click at [236, 38] on button "Artículos" at bounding box center [231, 36] width 25 height 13
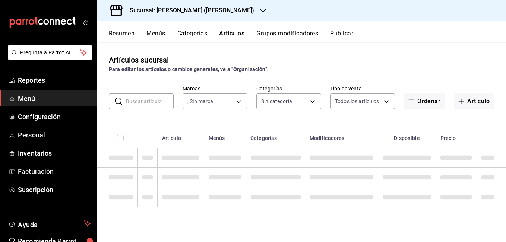
type input "4b3bb19d-090c-4f71-86c5-8347561cc8c0,2b616da3-f57d-4fb2-816d-2b7e27d5f42c"
click at [472, 103] on button "Artículo" at bounding box center [474, 102] width 40 height 16
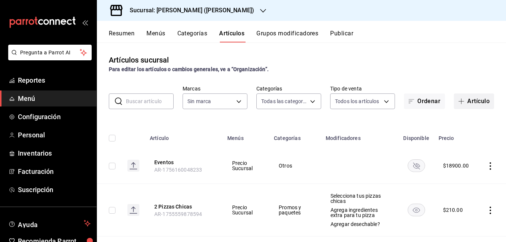
type input "eae25648-be62-4c40-b4a5-532ce09bc4c2,d7af98ac-f8c5-4123-a3a5-3554f40128c5,b2a3e…"
type input "4b3bb19d-090c-4f71-86c5-8347561cc8c0,2b616da3-f57d-4fb2-816d-2b7e27d5f42c"
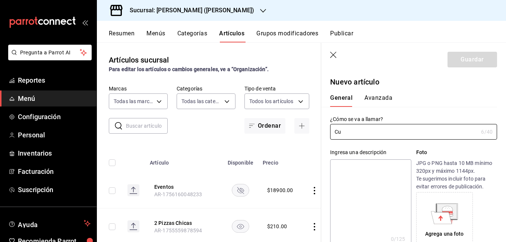
type input "C"
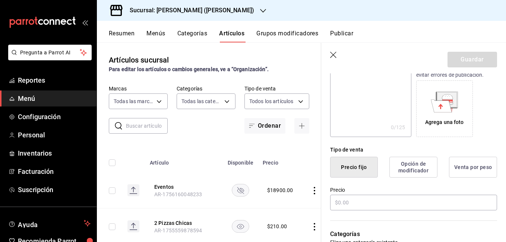
scroll to position [149, 0]
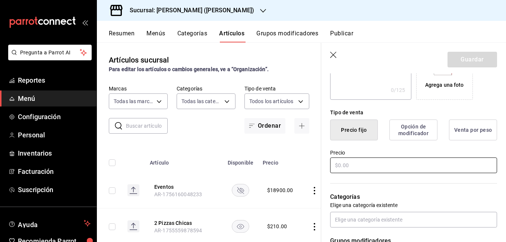
type input "Paquete Cumpleañero"
click at [361, 165] on input "text" at bounding box center [413, 166] width 167 height 16
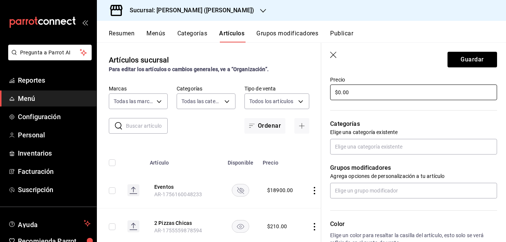
scroll to position [224, 0]
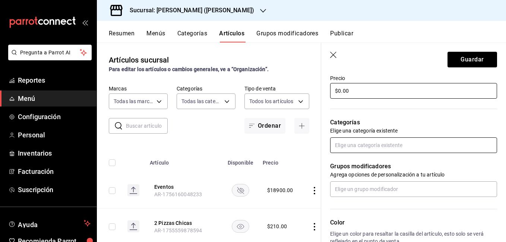
type input "$0.00"
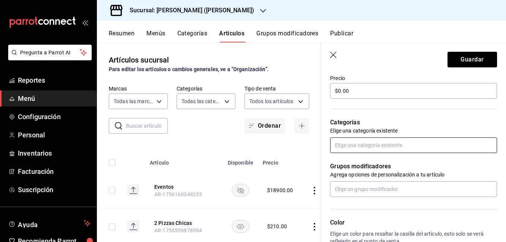
click at [373, 145] on input "text" at bounding box center [413, 146] width 167 height 16
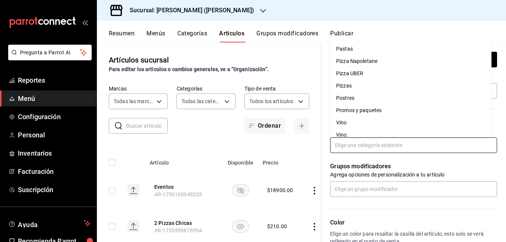
scroll to position [241, 0]
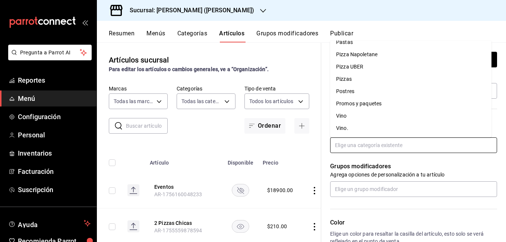
click at [381, 105] on li "Promos y paquetes" at bounding box center [410, 104] width 161 height 12
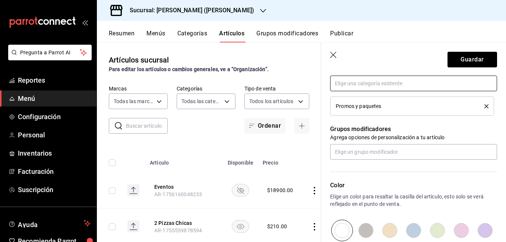
scroll to position [298, 0]
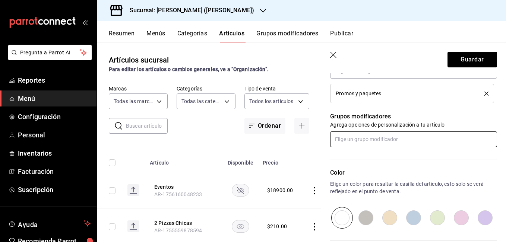
click at [360, 143] on input "text" at bounding box center [413, 140] width 167 height 16
type input "postre"
click at [358, 156] on li "Postre" at bounding box center [410, 156] width 161 height 12
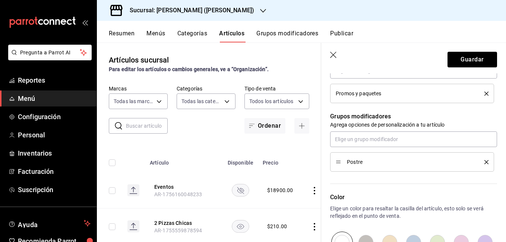
click at [479, 160] on button "delete" at bounding box center [483, 162] width 9 height 4
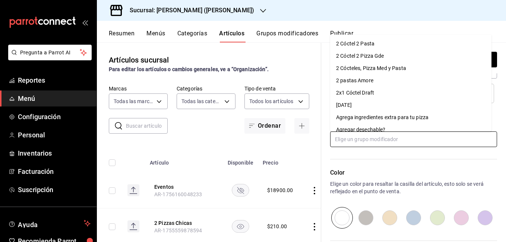
click at [357, 136] on input "text" at bounding box center [413, 140] width 167 height 16
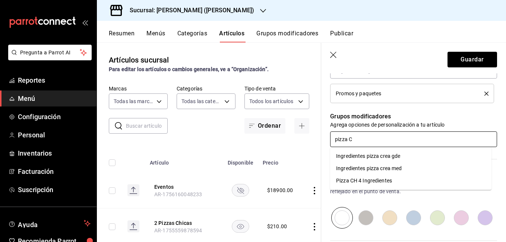
type input "pizza CH"
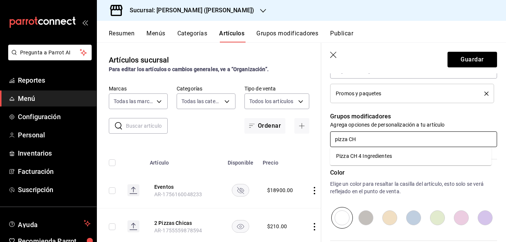
click at [358, 152] on div "Pizza CH 4 Ingredientes" at bounding box center [364, 156] width 56 height 8
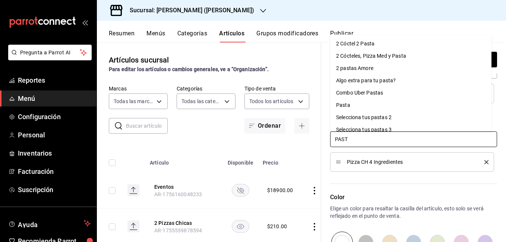
type input "PASTA"
click at [372, 103] on li "Pasta" at bounding box center [410, 105] width 161 height 12
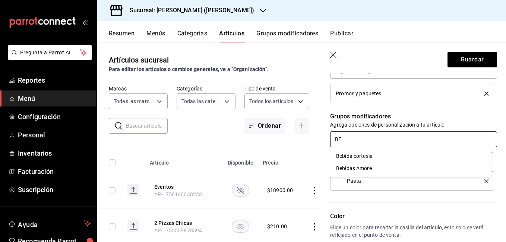
type input "B"
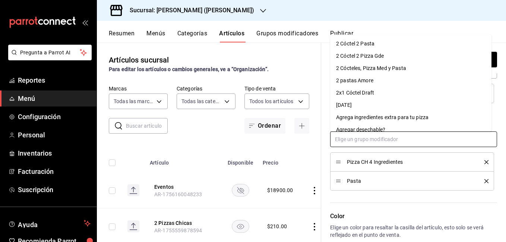
scroll to position [112, 0]
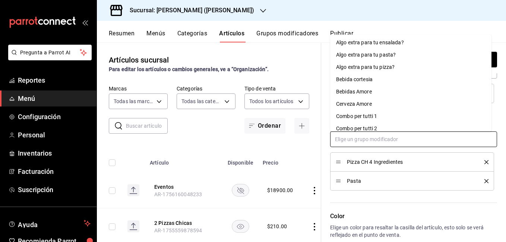
click at [393, 81] on li "Bebida cortesia" at bounding box center [410, 79] width 161 height 12
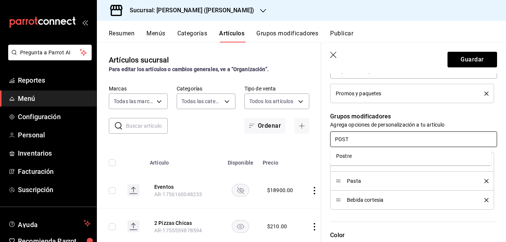
type input "POSTR"
click at [366, 155] on li "Postre" at bounding box center [410, 156] width 161 height 12
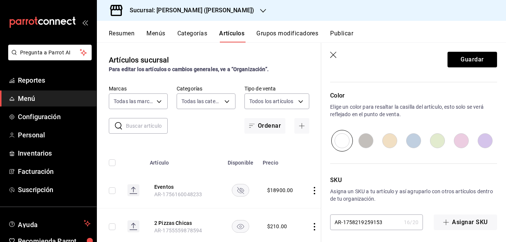
scroll to position [460, 0]
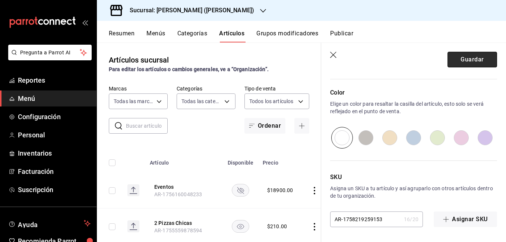
click at [470, 60] on button "Guardar" at bounding box center [473, 60] width 50 height 16
